Goal: Transaction & Acquisition: Purchase product/service

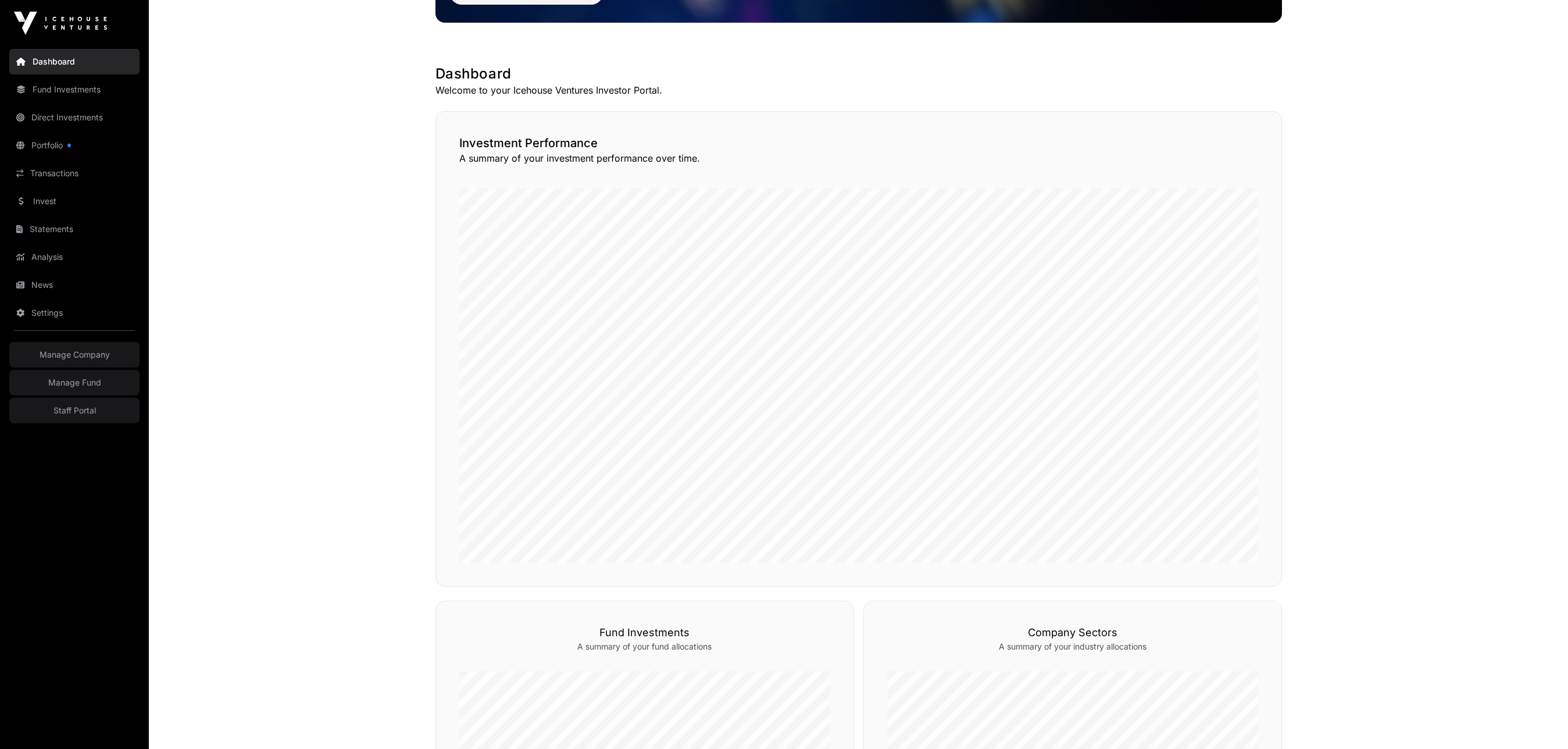
scroll to position [174, 0]
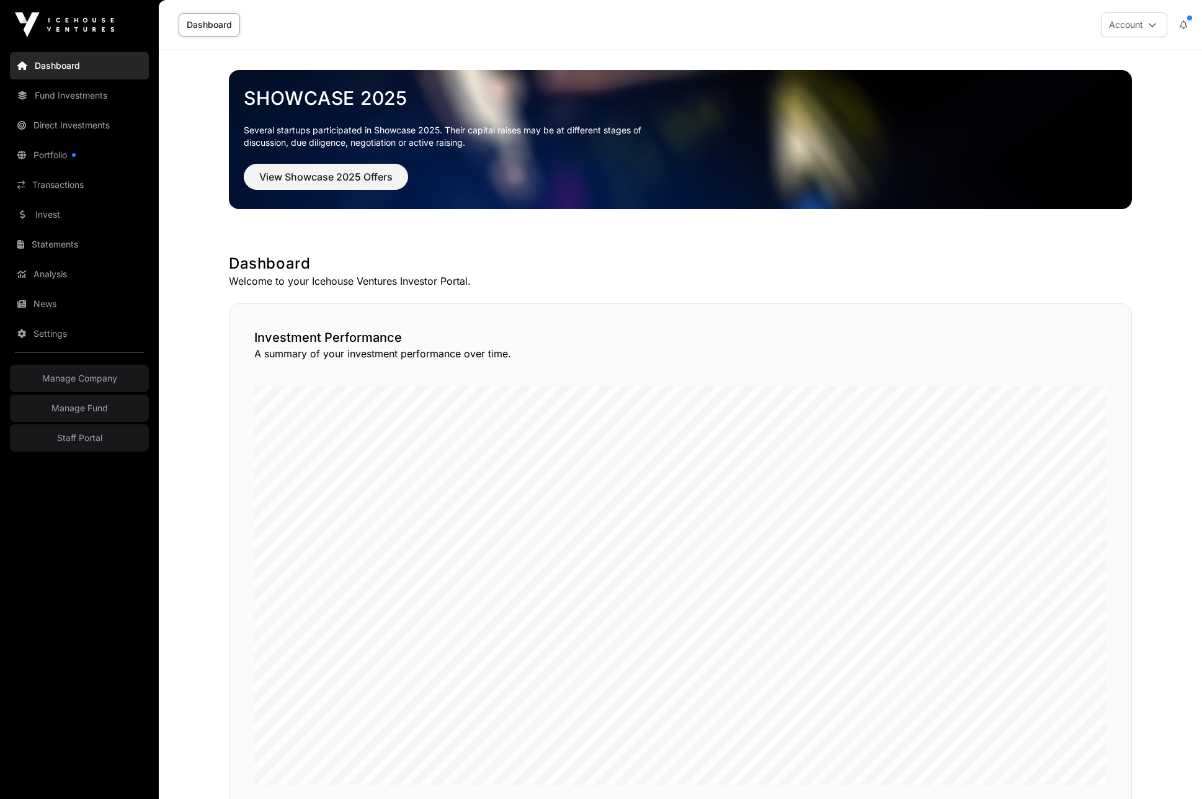
click at [58, 219] on link "Invest" at bounding box center [79, 214] width 139 height 27
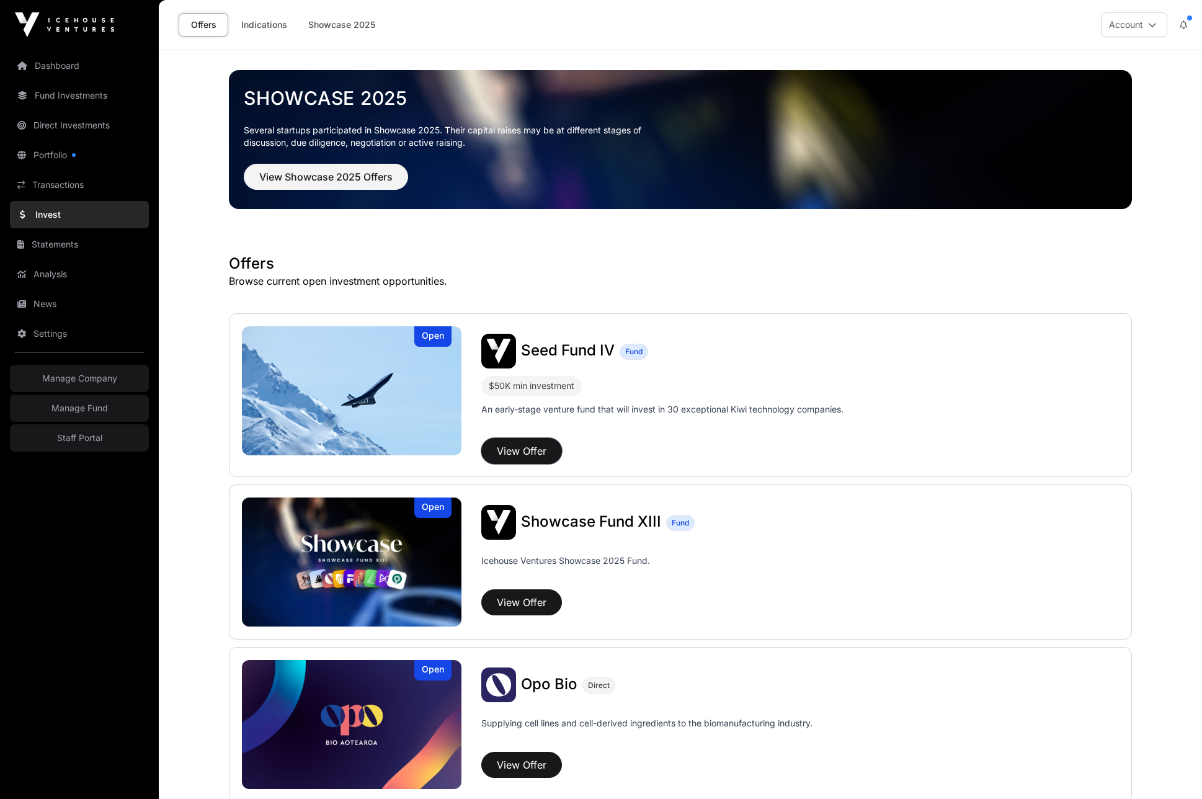
click at [541, 451] on button "View Offer" at bounding box center [521, 451] width 81 height 26
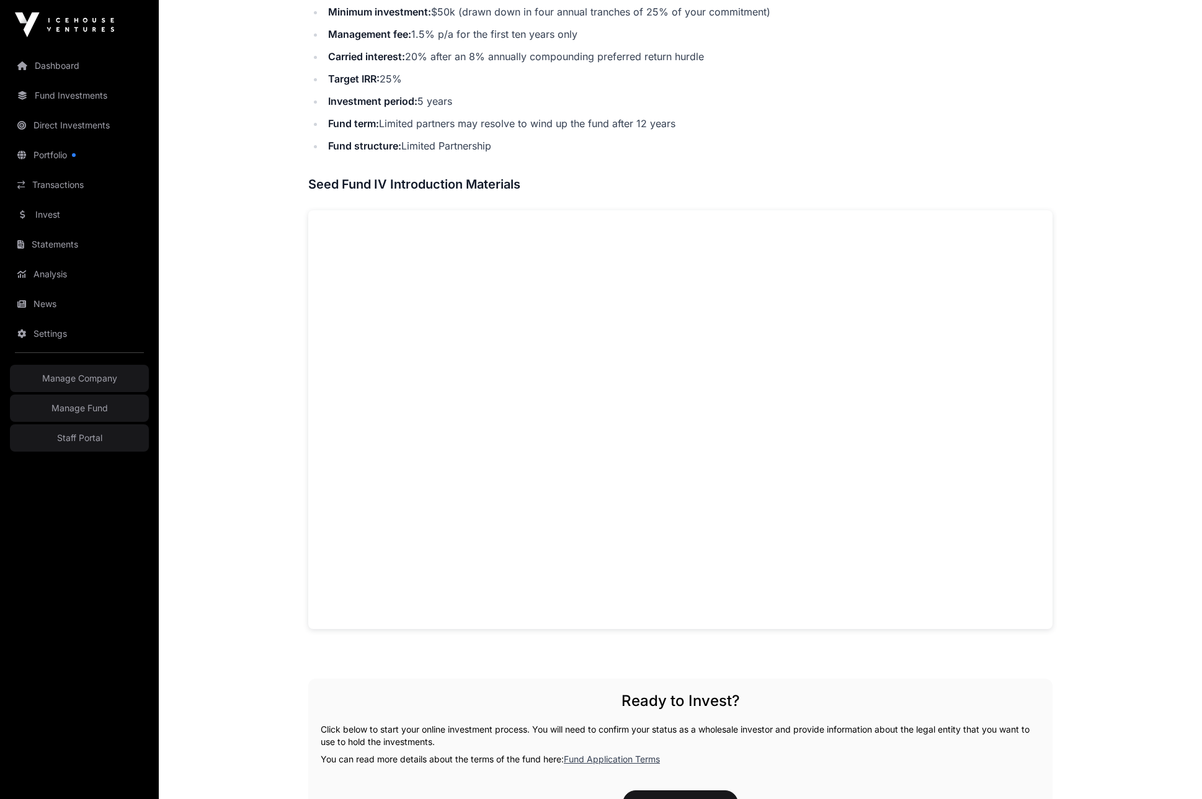
scroll to position [735, 0]
